Goal: Navigation & Orientation: Understand site structure

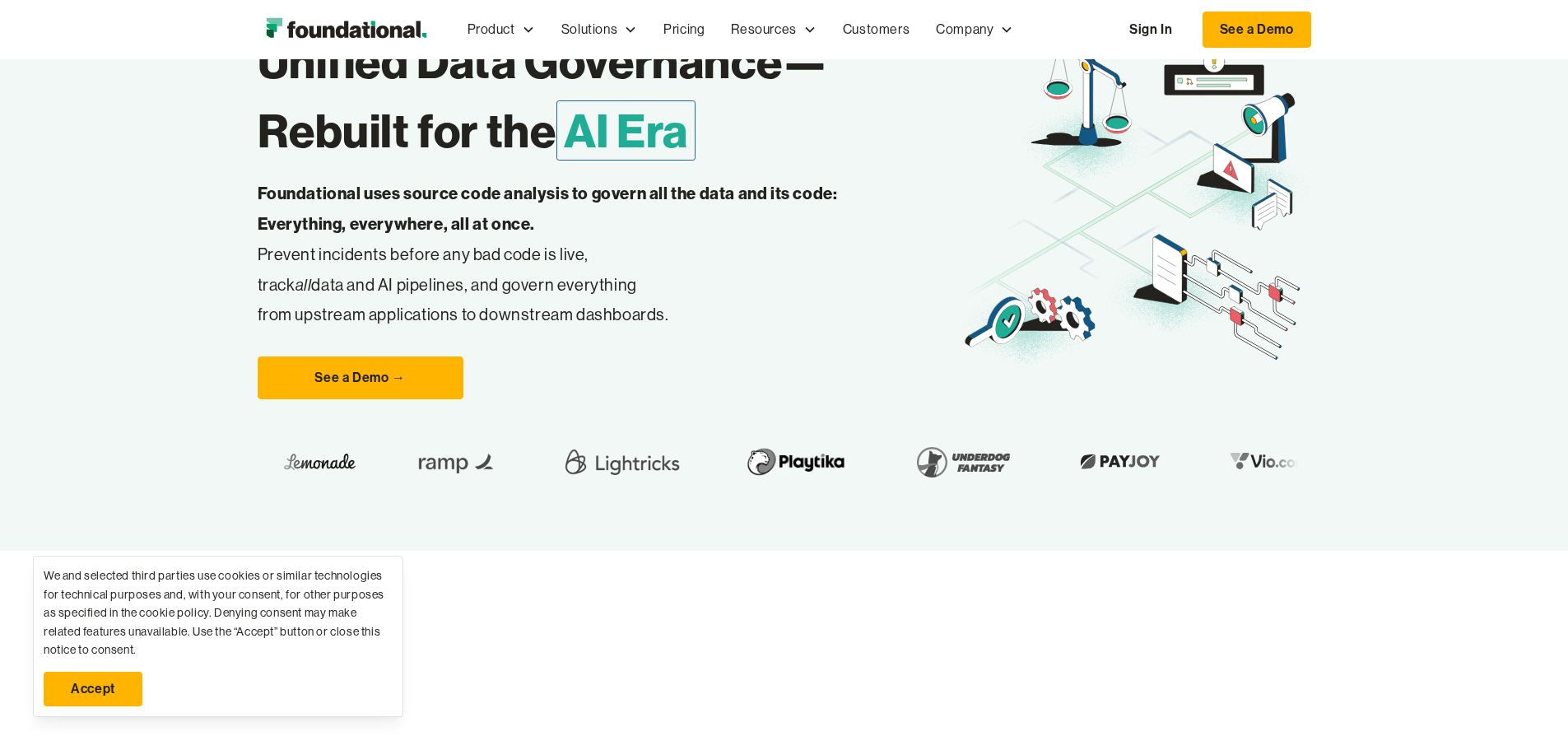
scroll to position [247, 0]
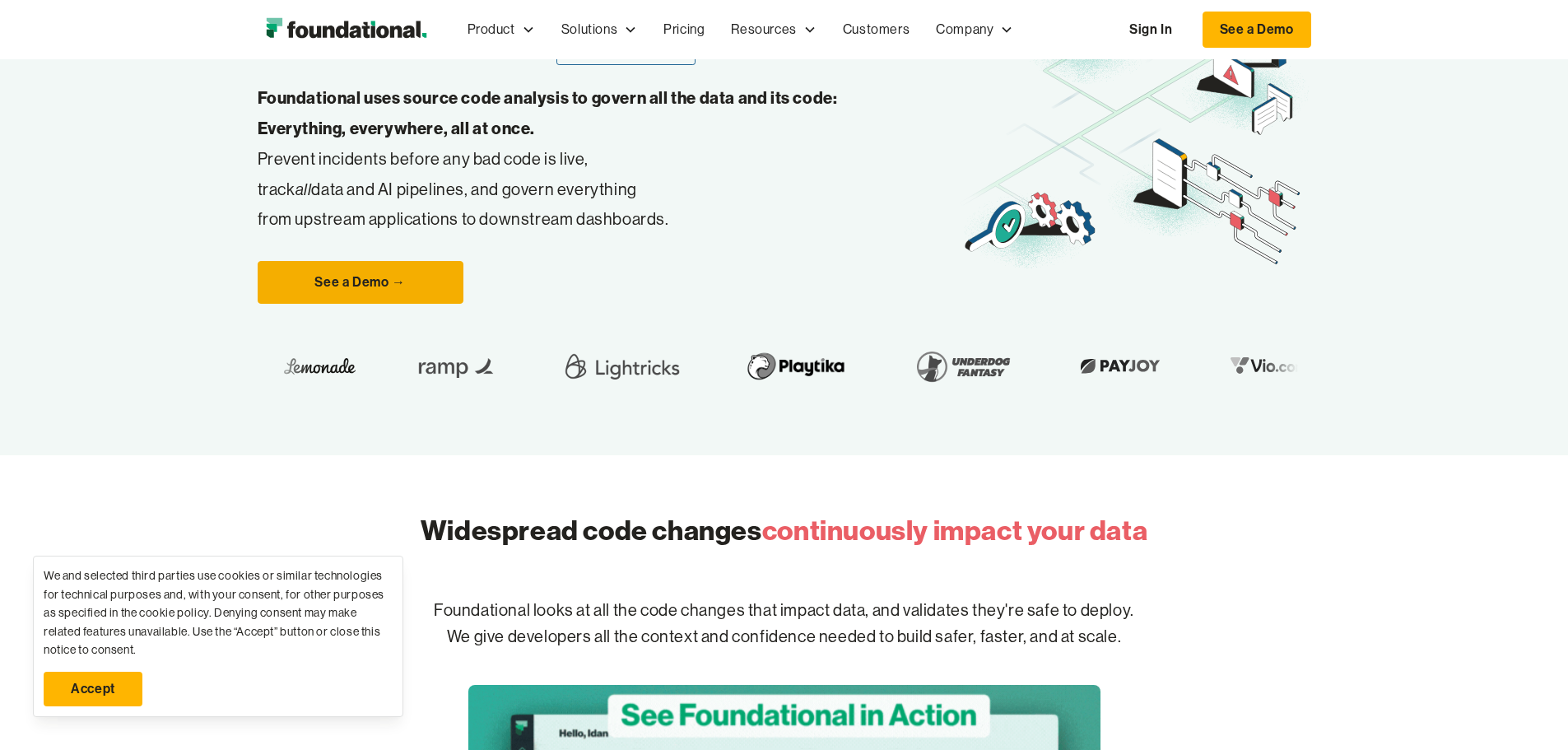
click at [258, 304] on link "See a Demo →" at bounding box center [361, 282] width 206 height 43
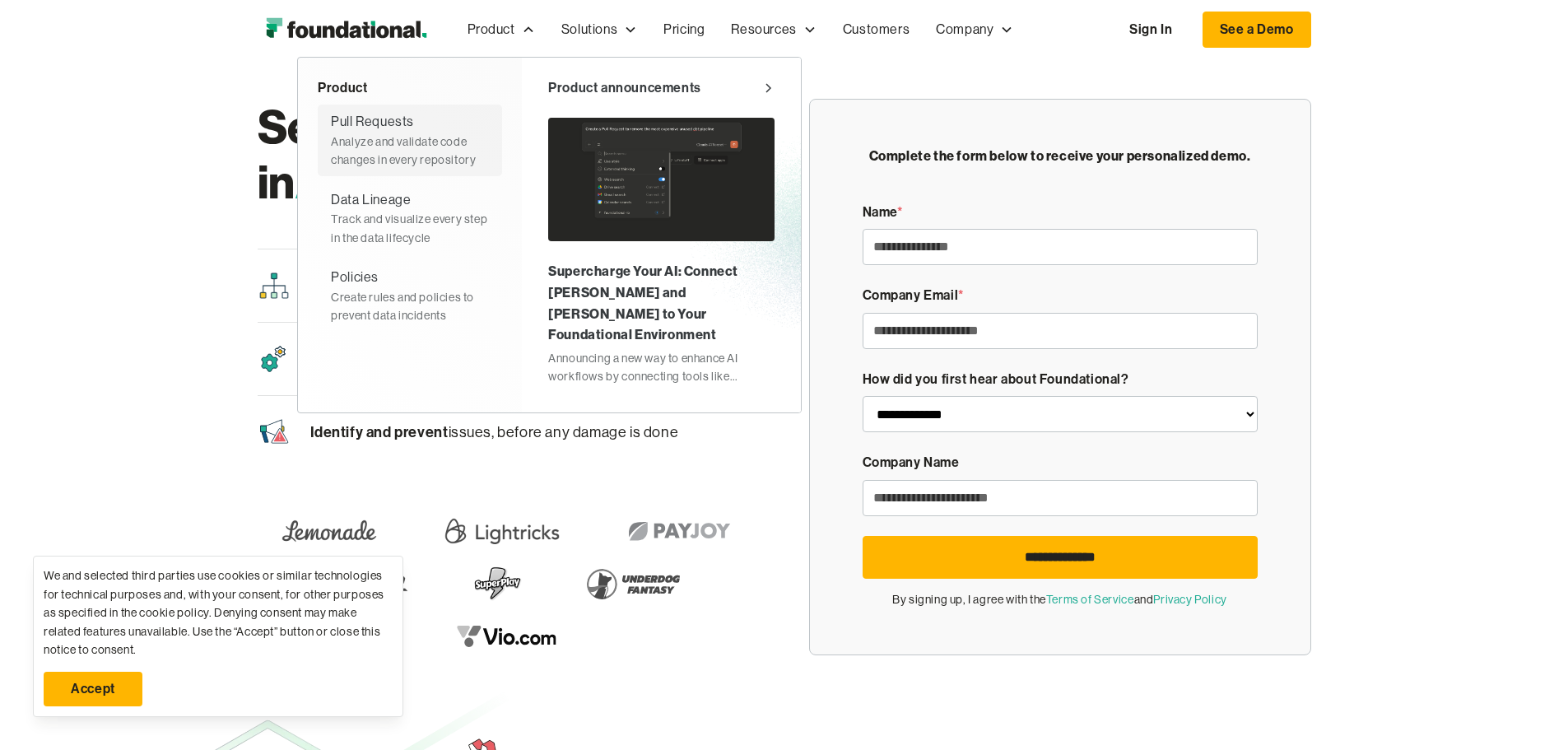
click at [331, 125] on div "Pull Requests" at bounding box center [372, 122] width 83 height 21
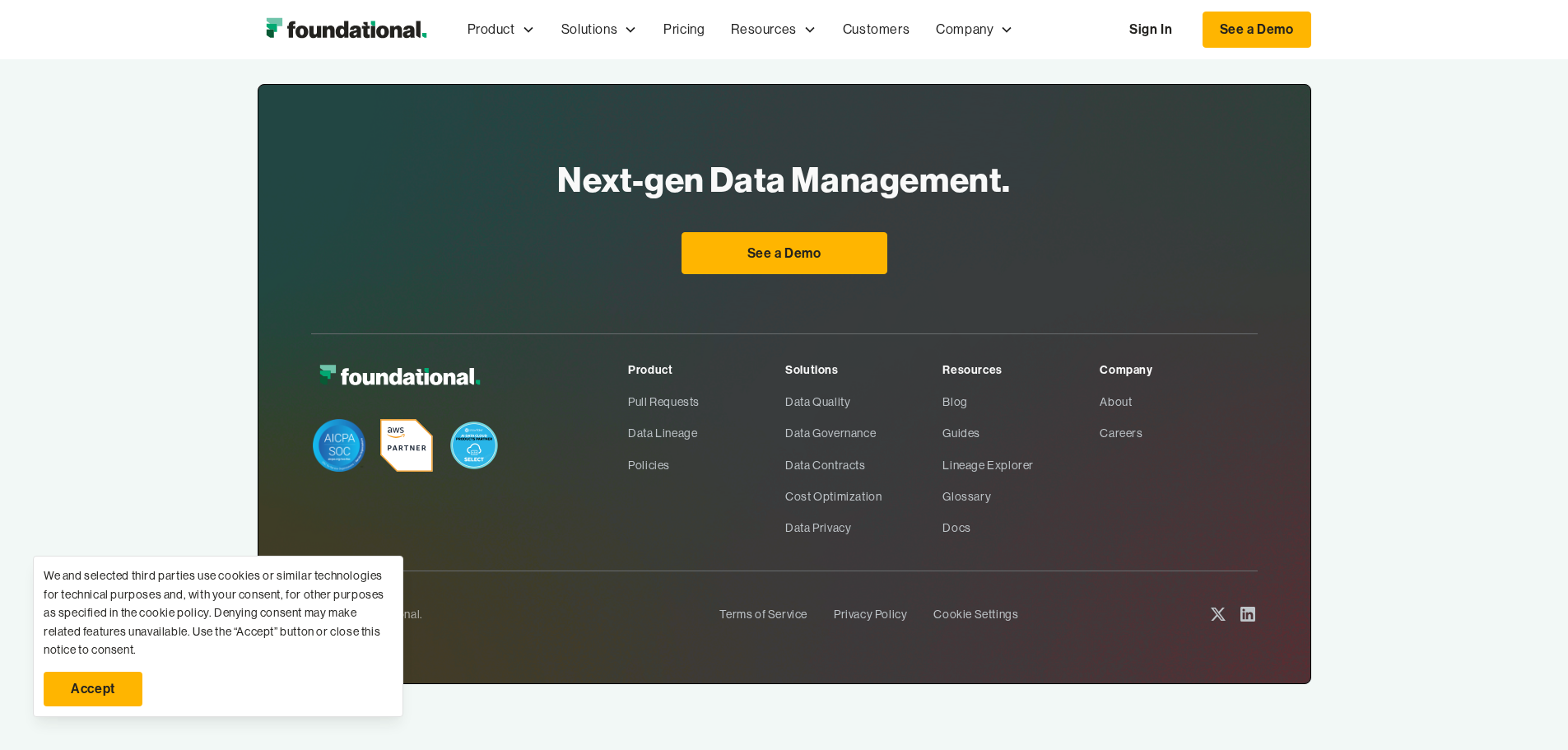
scroll to position [2853, 0]
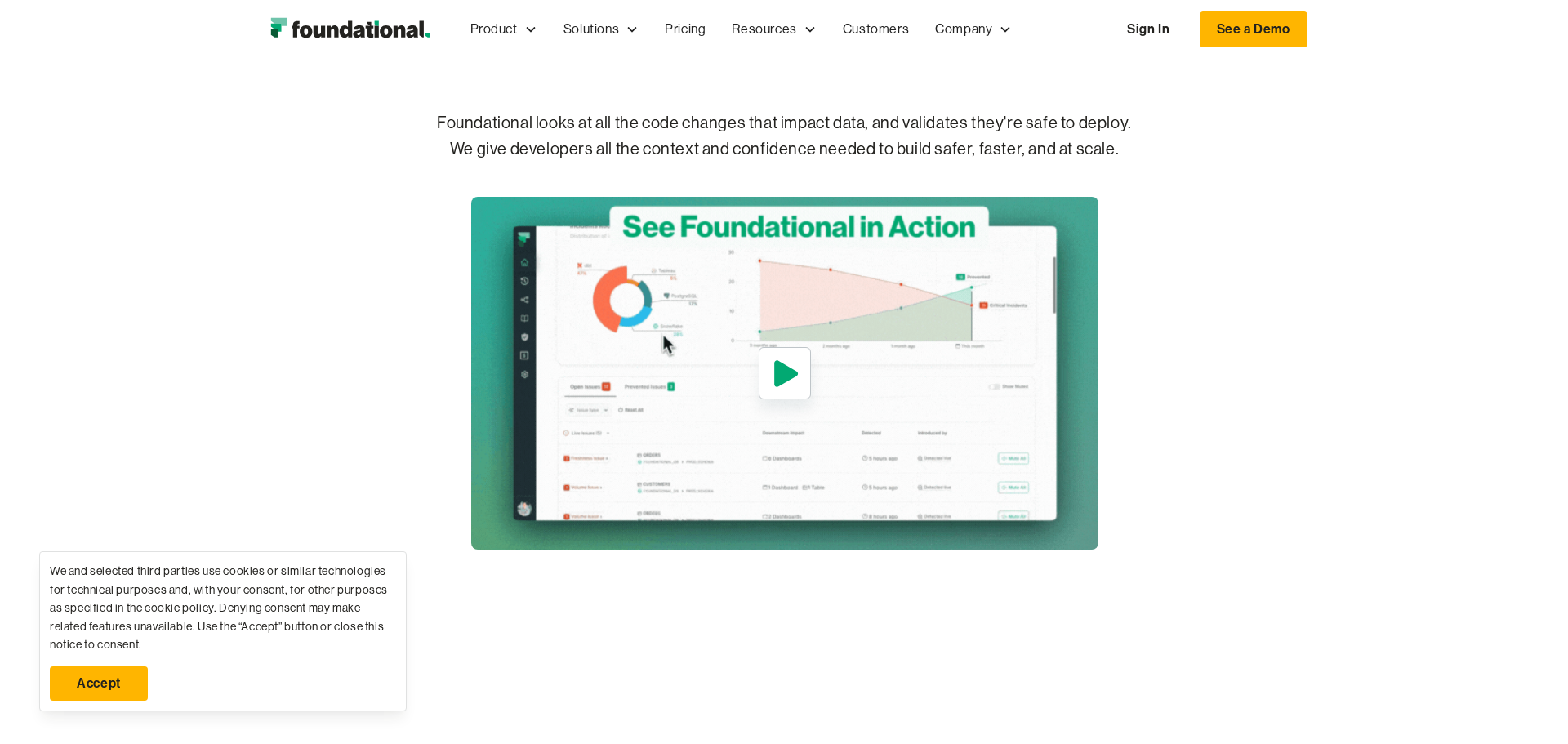
scroll to position [811, 0]
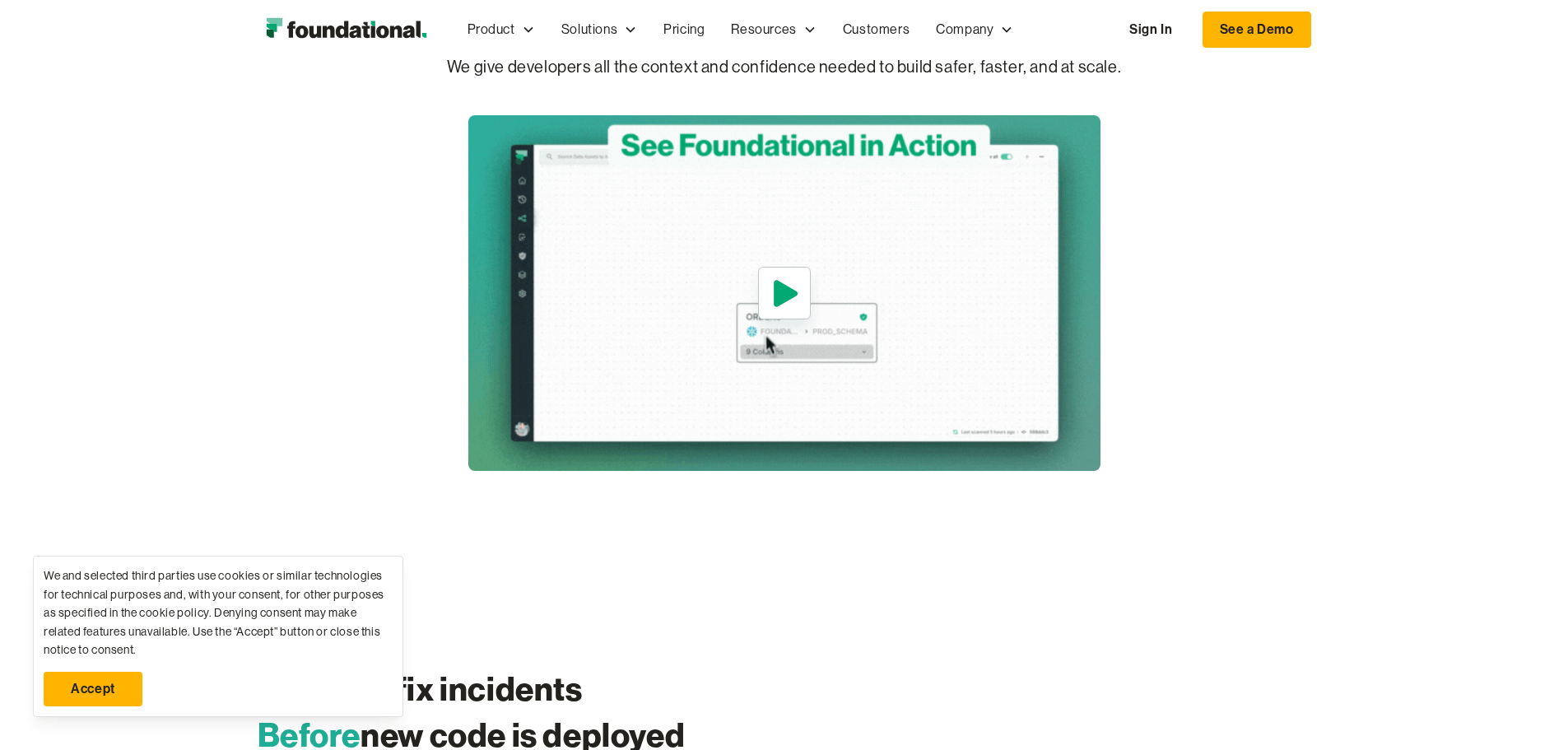
click at [783, 306] on icon "open lightbox" at bounding box center [786, 293] width 24 height 26
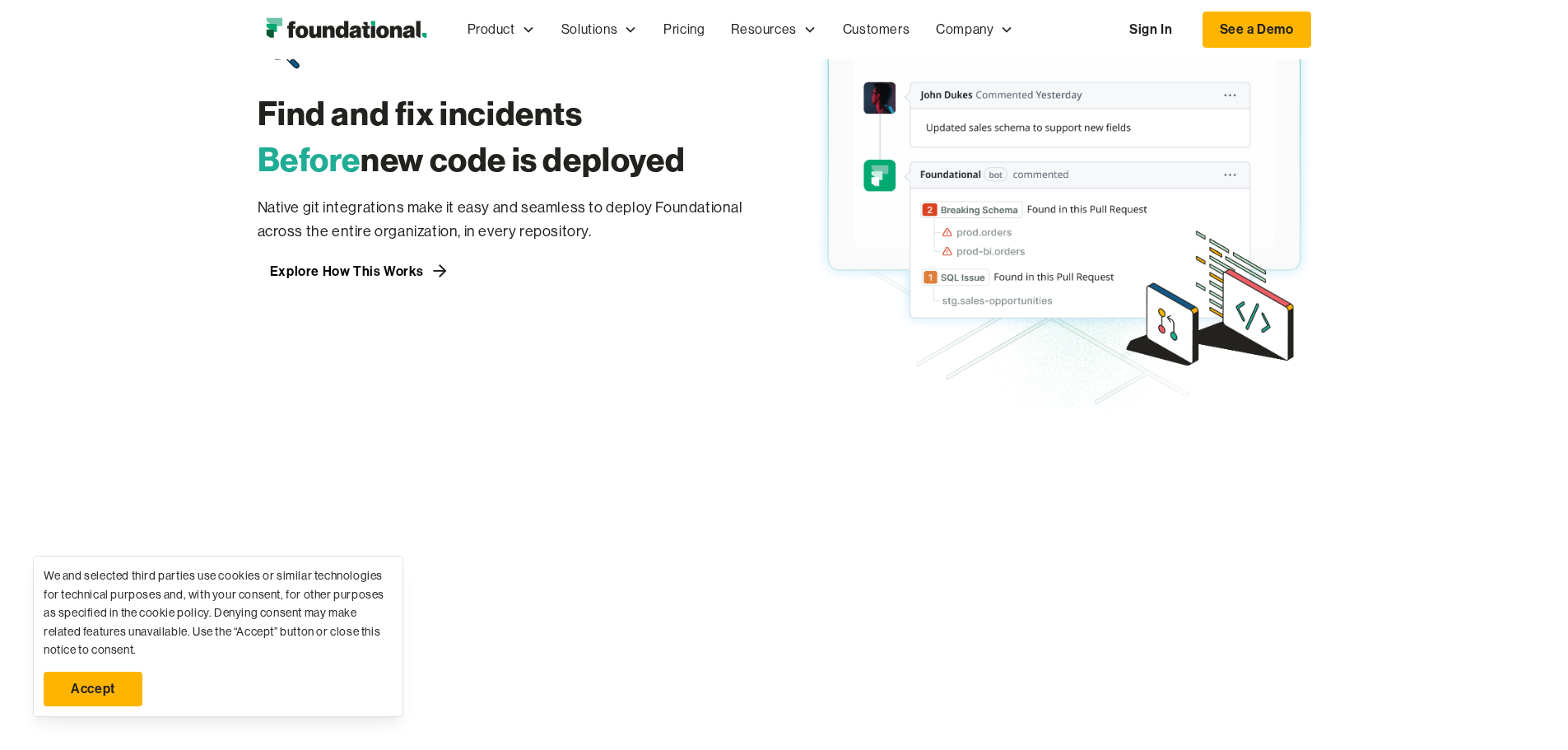
scroll to position [1640, 0]
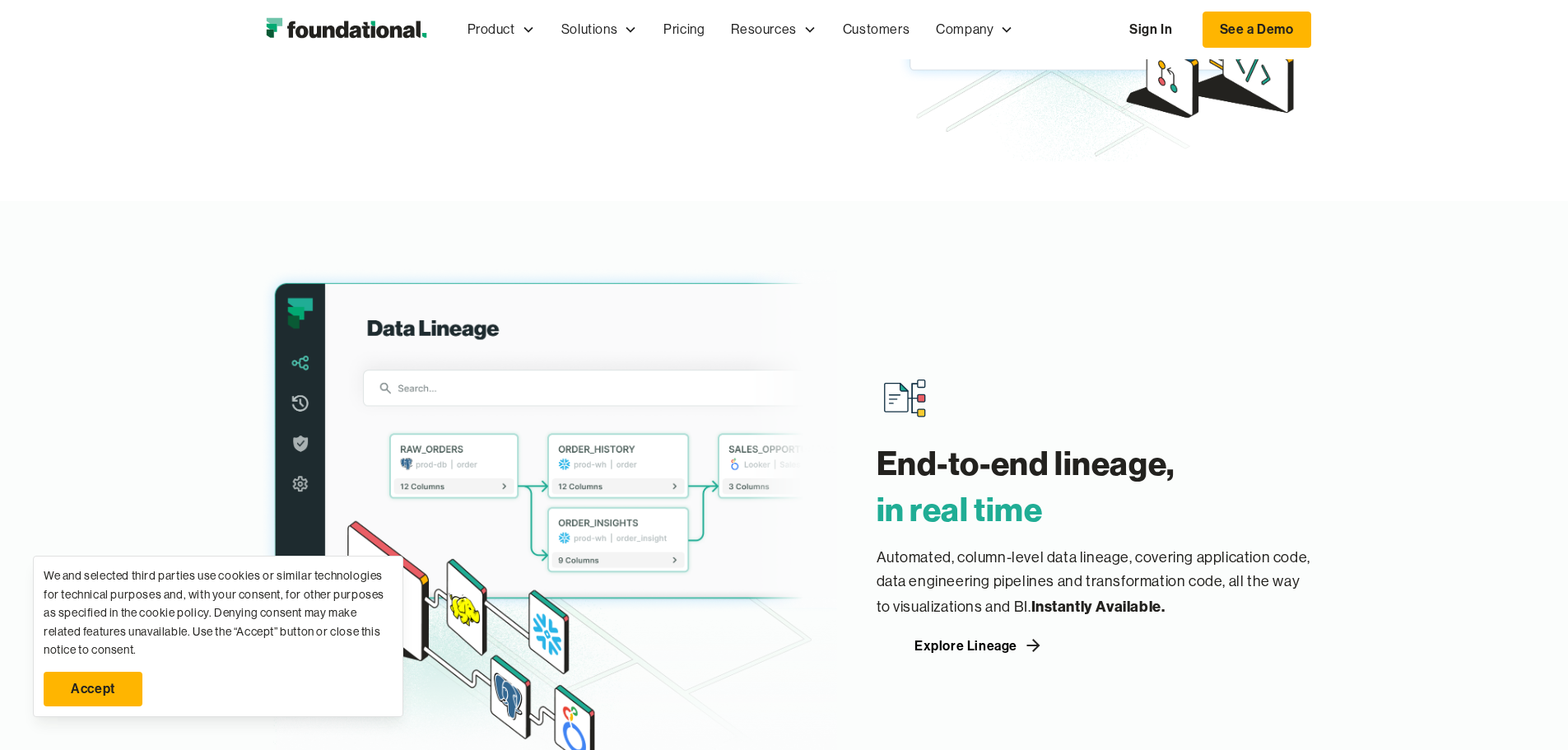
click at [270, 29] on div "Explore How This Works" at bounding box center [347, 23] width 154 height 14
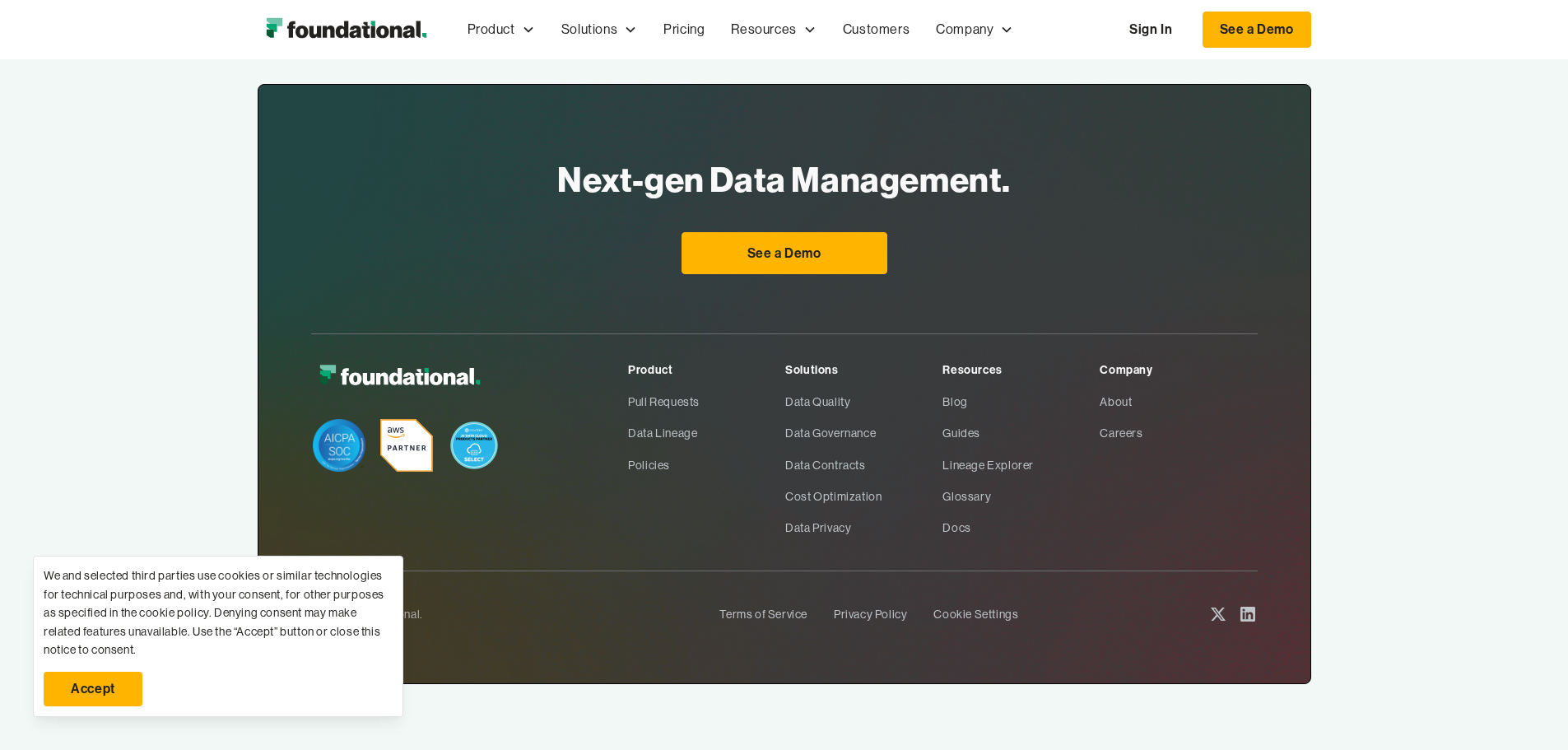
scroll to position [2853, 0]
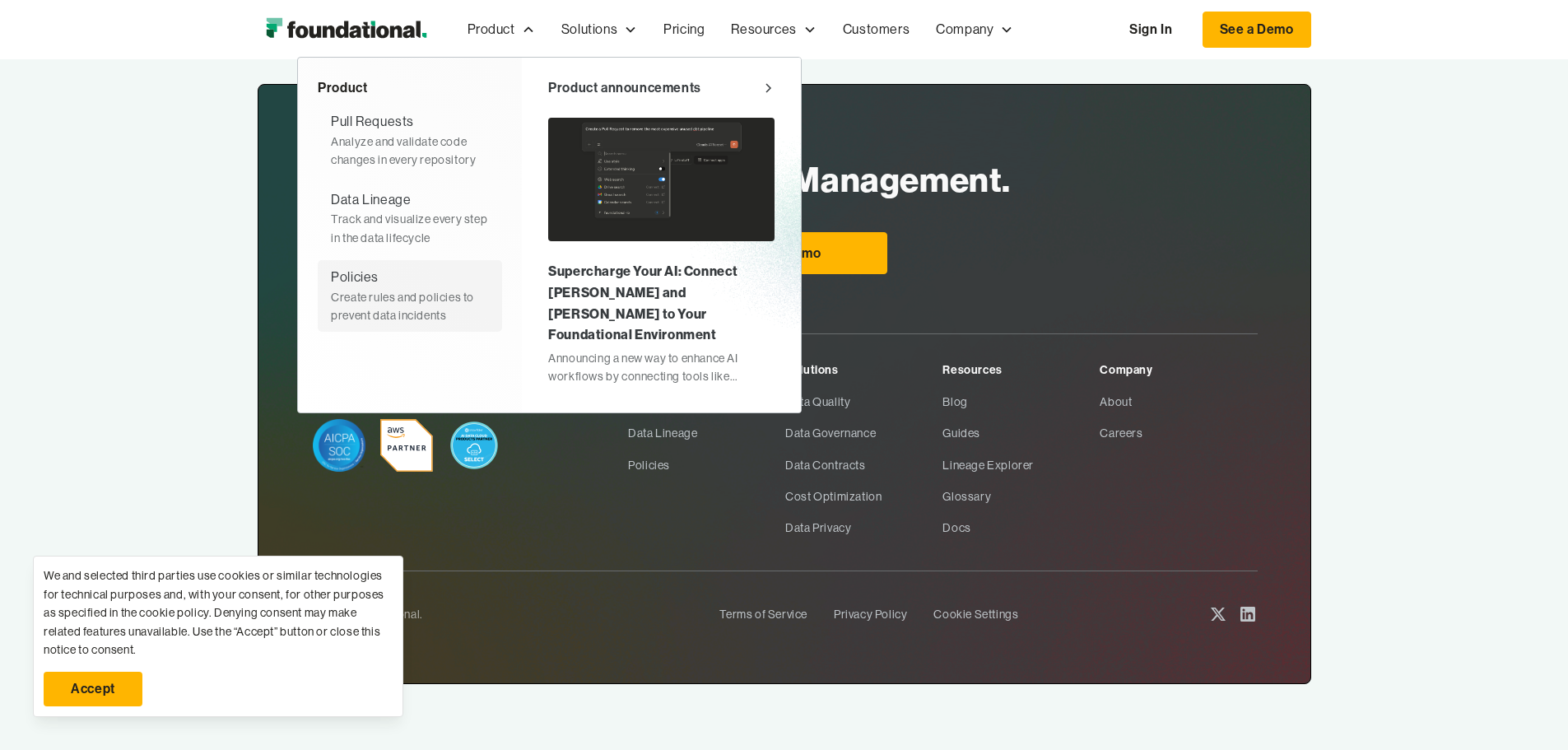
click at [331, 319] on div "Create rules and policies to prevent data incidents" at bounding box center [410, 306] width 158 height 37
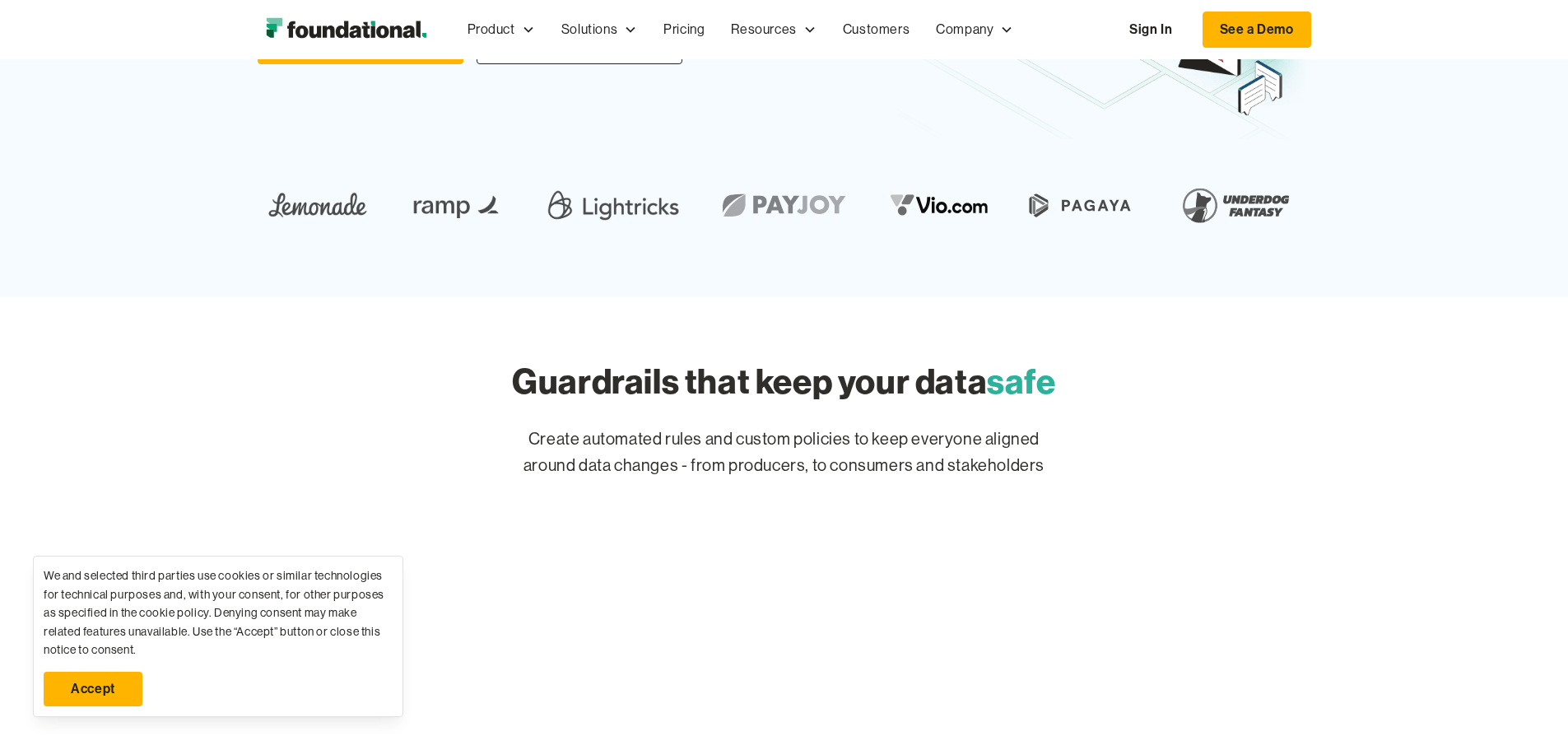
scroll to position [494, 0]
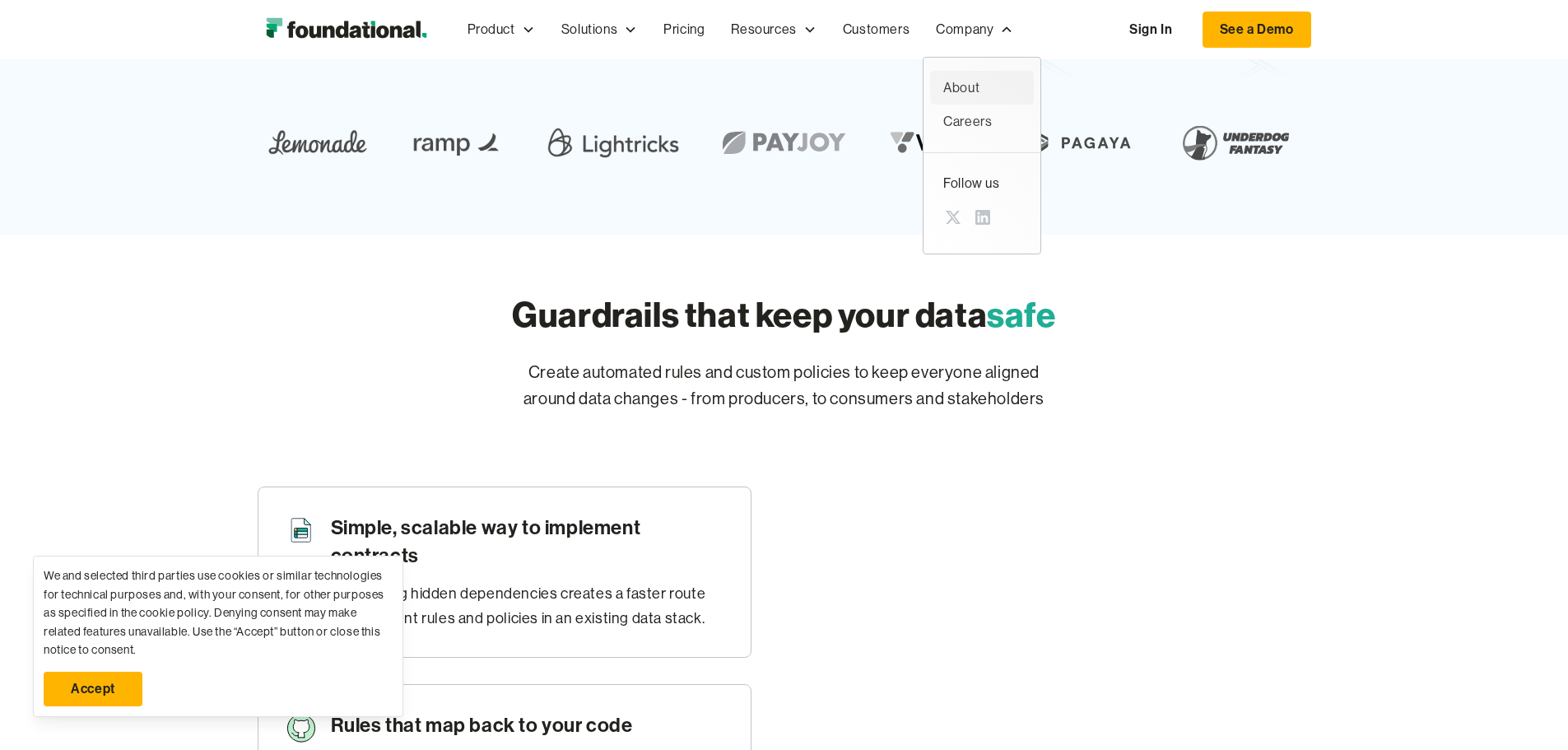
click at [944, 89] on div "About" at bounding box center [982, 89] width 78 height 21
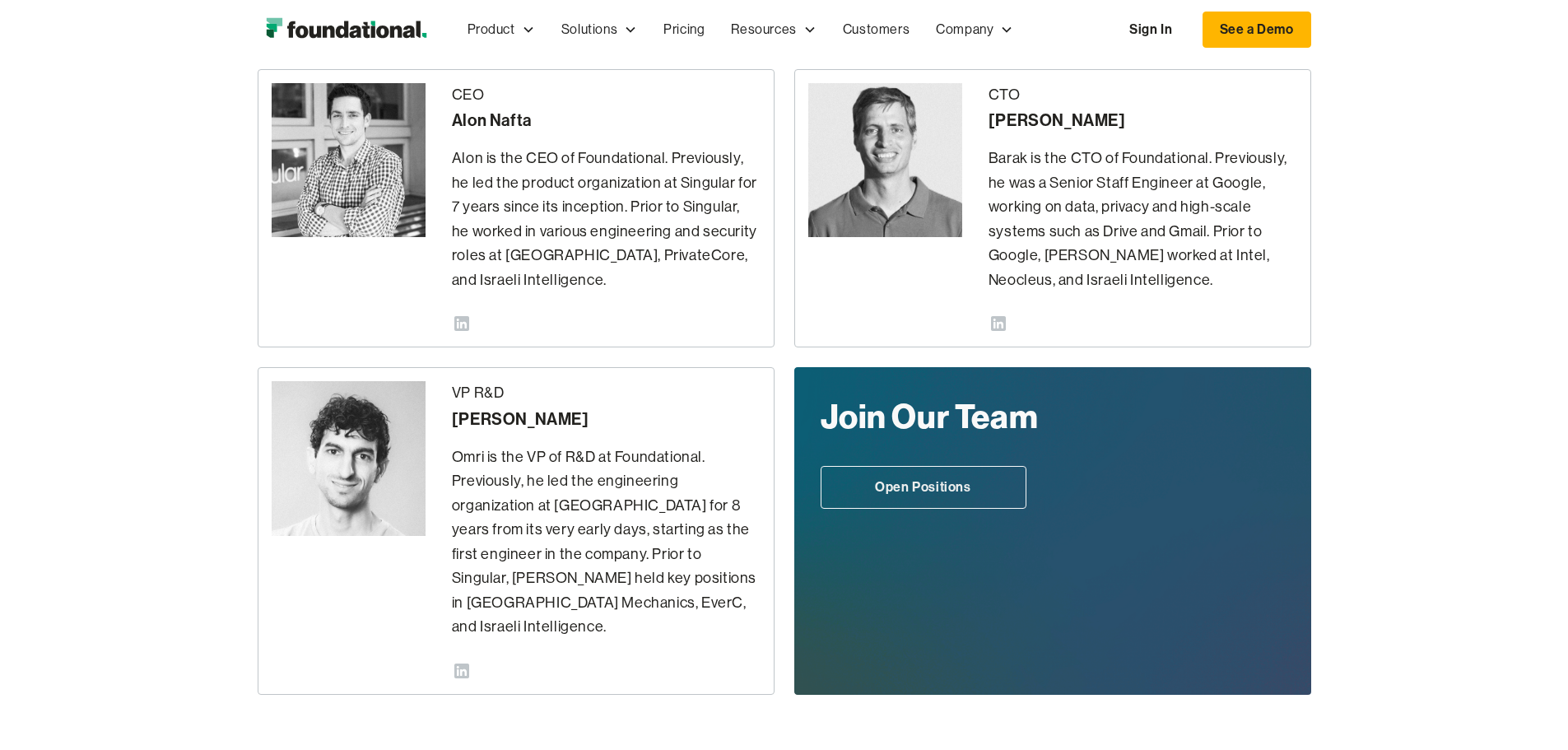
scroll to position [5, 0]
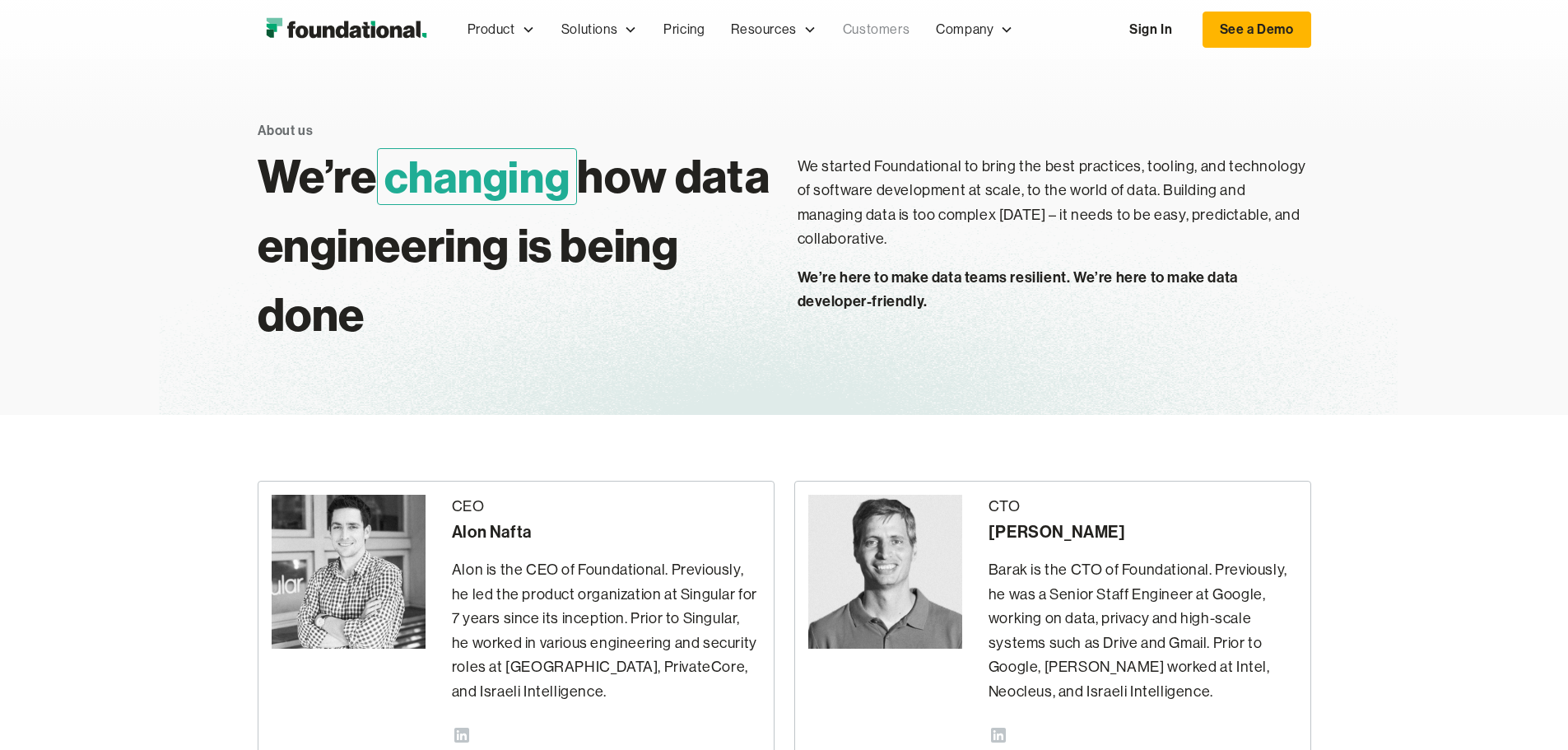
click at [830, 24] on link "Customers" at bounding box center [876, 30] width 93 height 54
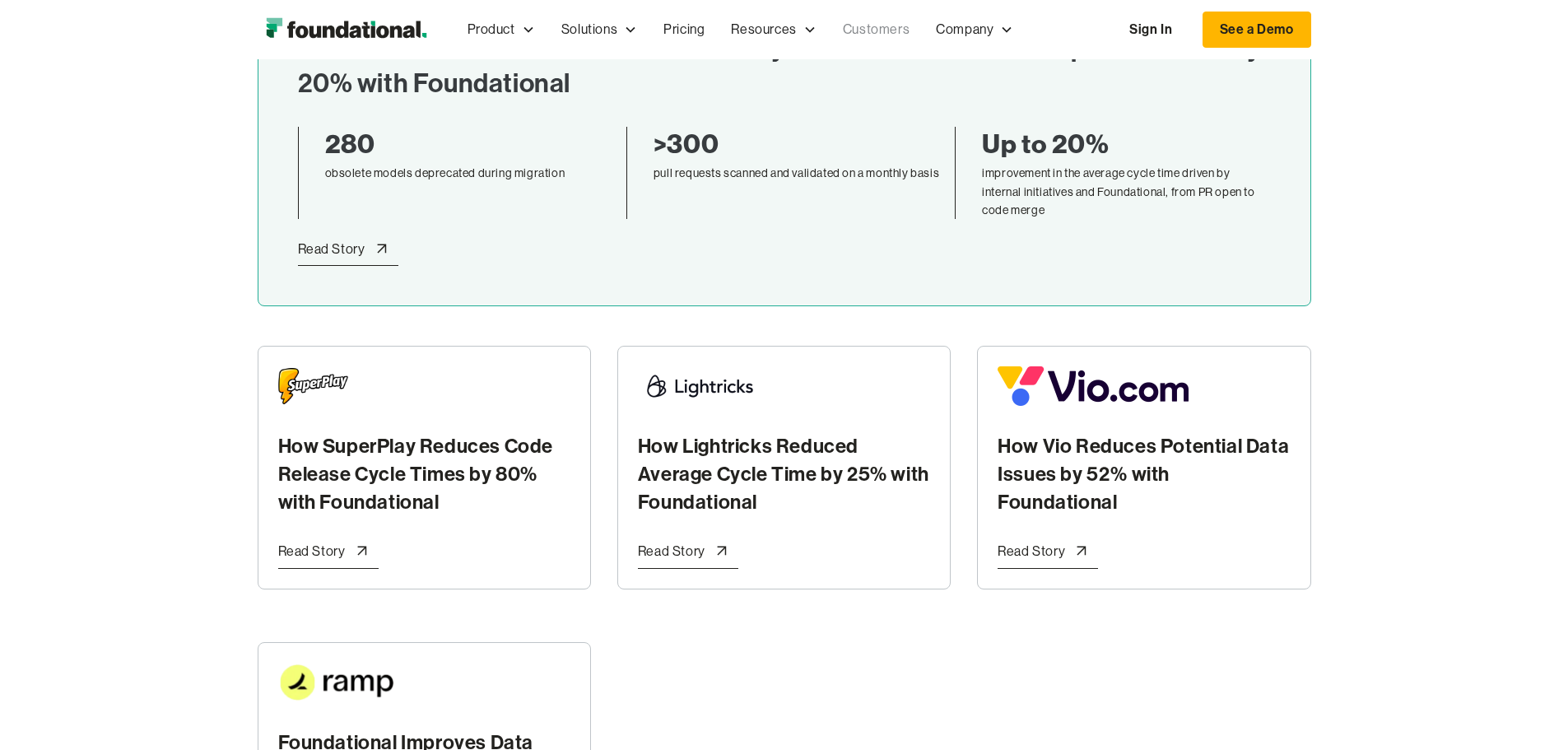
scroll to position [411, 0]
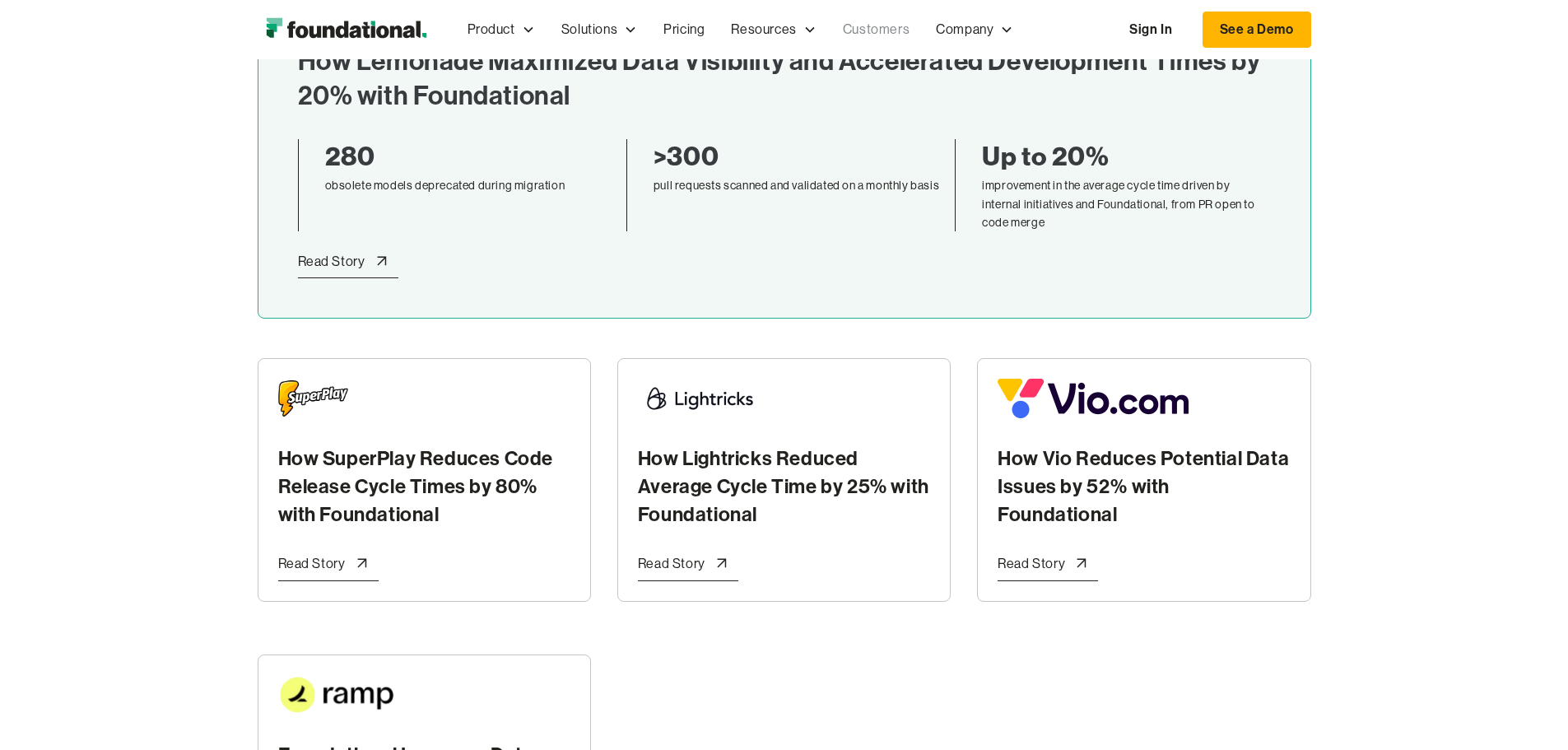
click at [366, 251] on div "Read Story" at bounding box center [331, 262] width 67 height 21
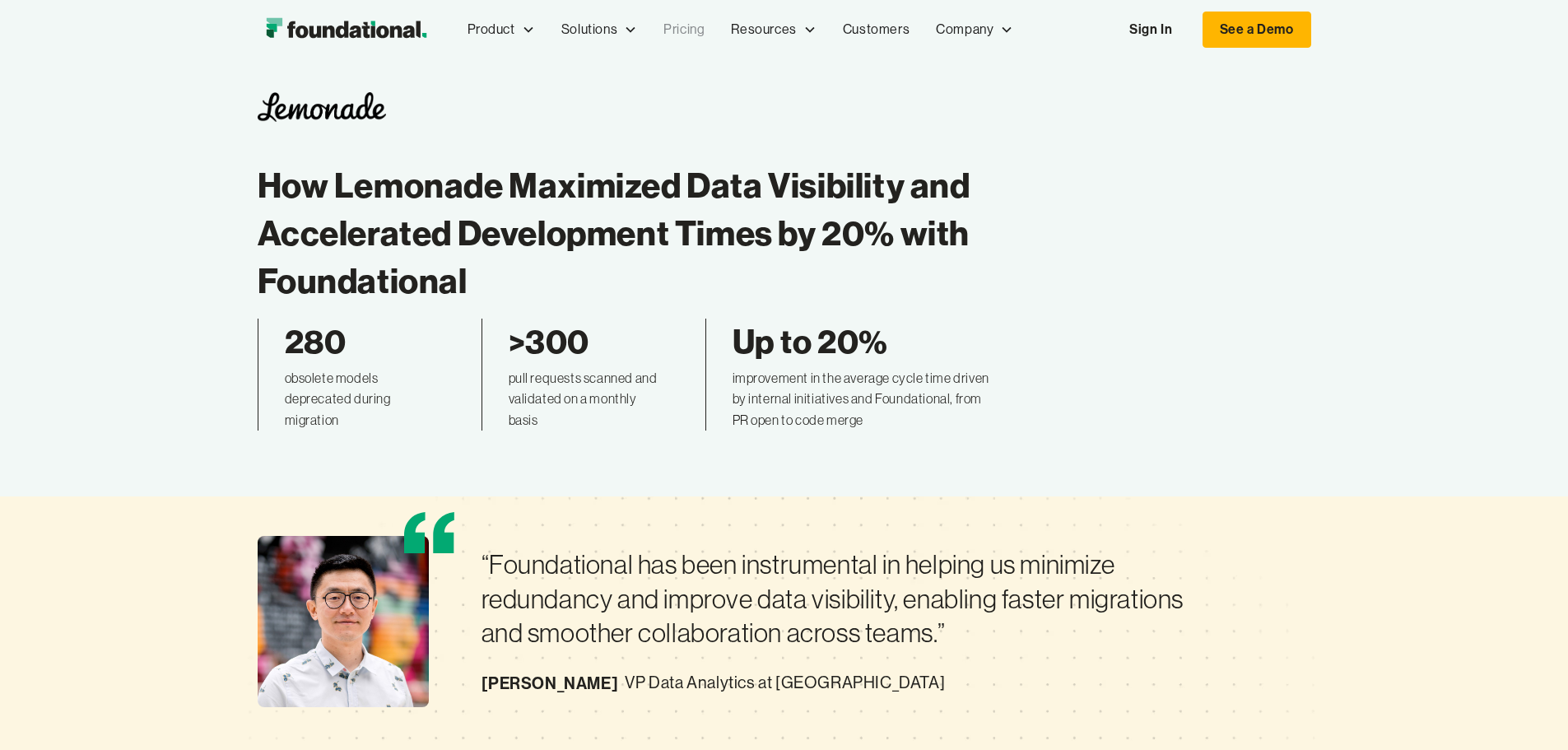
click at [651, 26] on link "Pricing" at bounding box center [684, 30] width 67 height 54
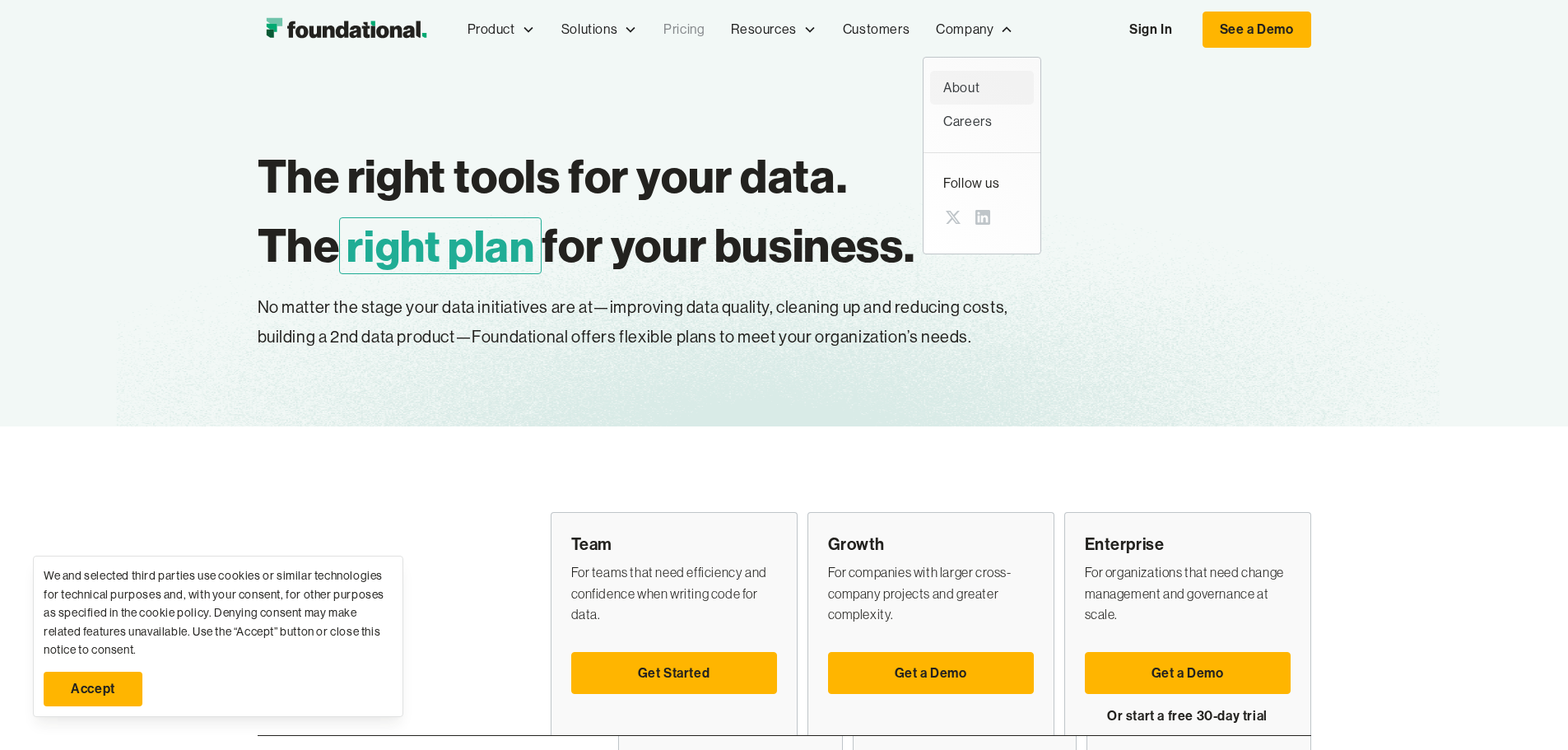
click at [944, 89] on div "About" at bounding box center [982, 89] width 78 height 21
